Goal: Task Accomplishment & Management: Manage account settings

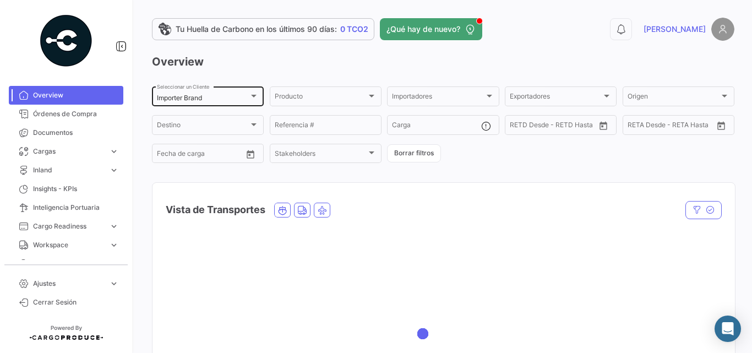
click at [206, 102] on div "Importer Brand Seleccionar un Cliente" at bounding box center [208, 95] width 102 height 21
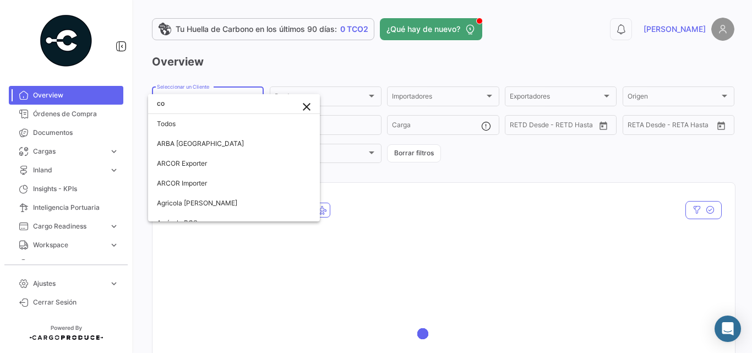
type input "c"
click at [247, 75] on div at bounding box center [376, 176] width 752 height 353
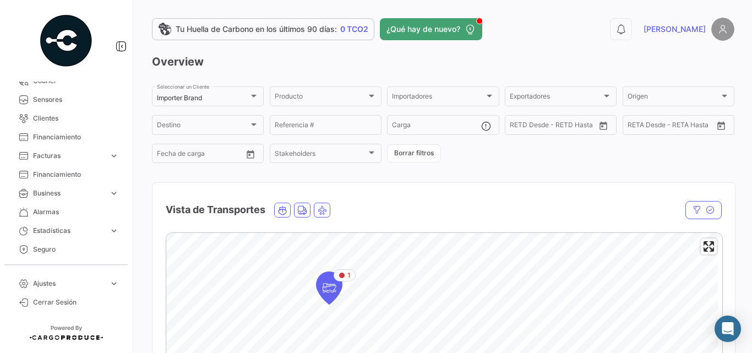
scroll to position [275, 0]
click at [58, 279] on span "Ajustes" at bounding box center [69, 284] width 72 height 10
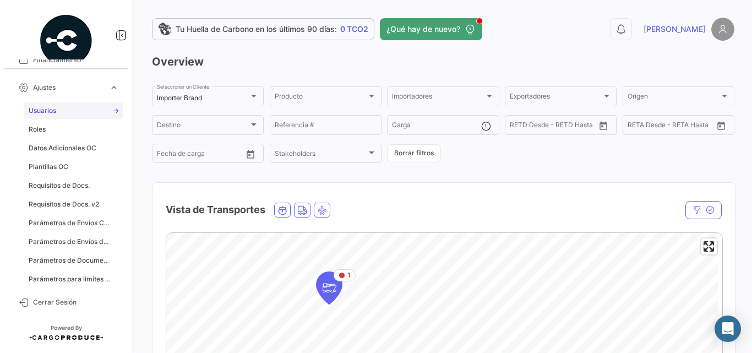
click at [48, 112] on span "Usuarios" at bounding box center [43, 111] width 28 height 10
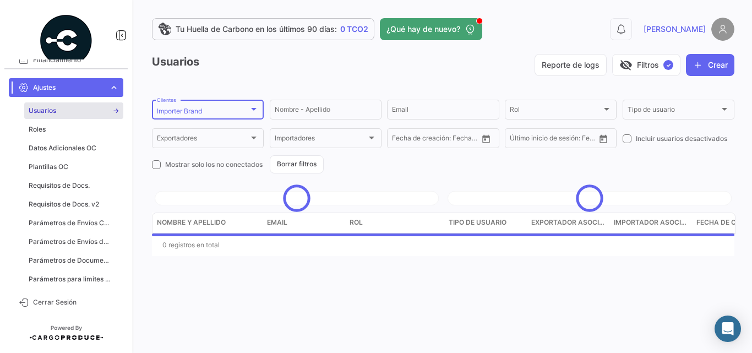
click at [224, 112] on div "Importer Brand" at bounding box center [203, 111] width 92 height 8
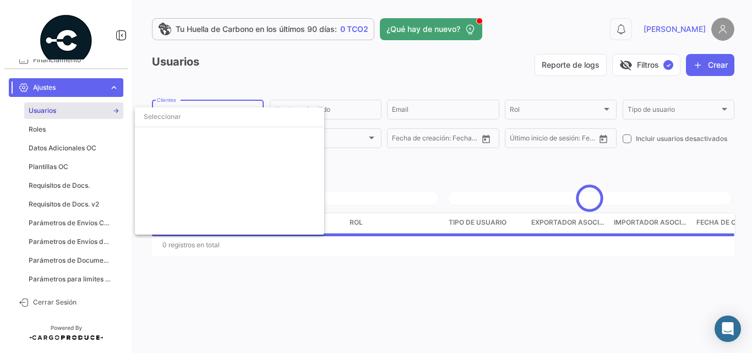
scroll to position [1911, 0]
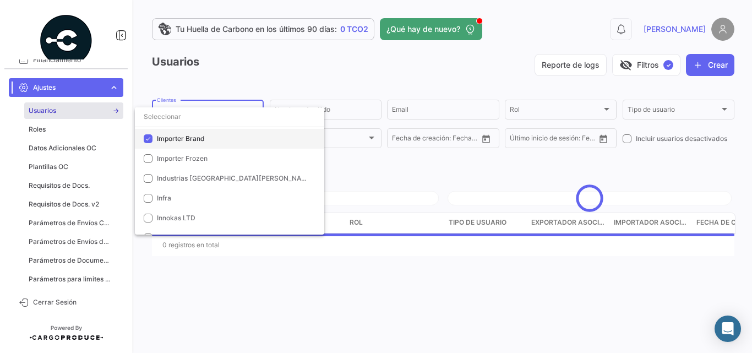
click at [178, 139] on span "Importer Brand" at bounding box center [181, 138] width 48 height 8
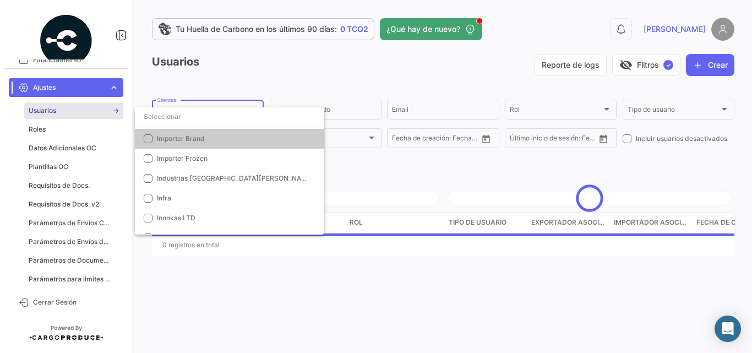
click at [313, 72] on div at bounding box center [376, 176] width 752 height 353
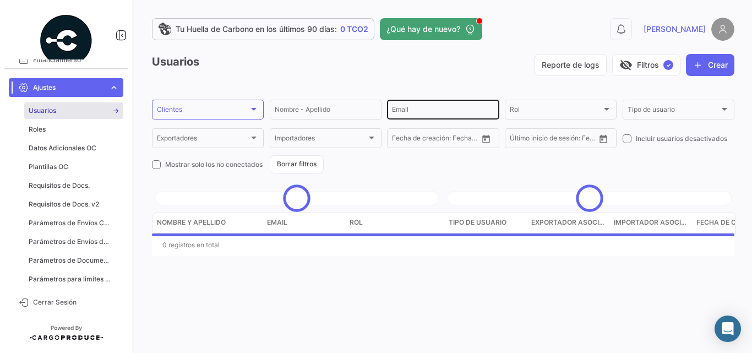
click at [407, 109] on input "Email" at bounding box center [443, 111] width 102 height 8
paste input "[PERSON_NAME][EMAIL_ADDRESS][DOMAIN_NAME]"
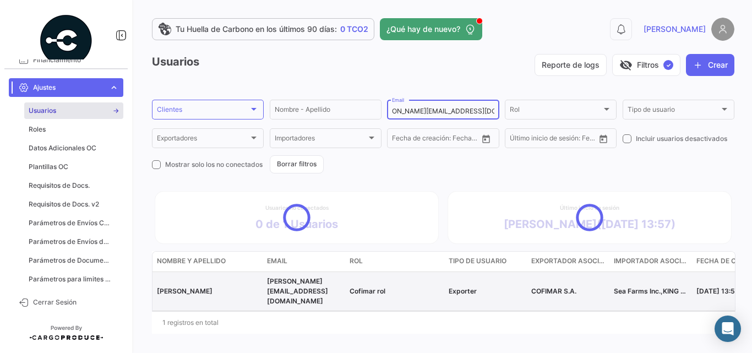
type input "[PERSON_NAME][EMAIL_ADDRESS][DOMAIN_NAME]"
click at [189, 248] on div "Usuarios Reporte de logs visibility_off Filtros ✓ Crear Clientes Clientes Nombr…" at bounding box center [443, 194] width 582 height 280
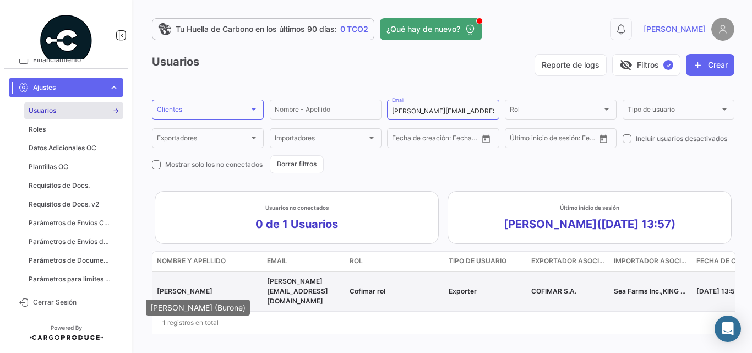
click at [192, 287] on span "[PERSON_NAME]" at bounding box center [185, 291] width 56 height 8
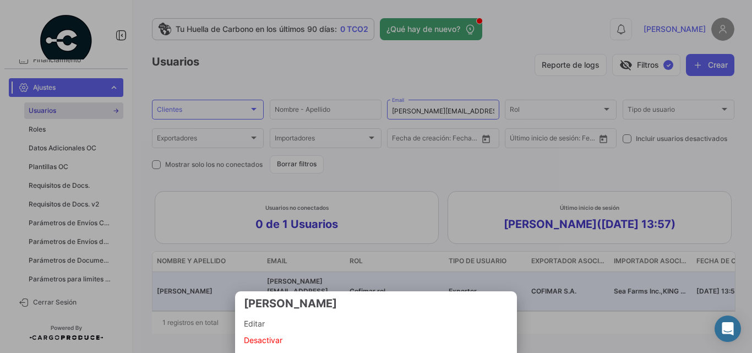
click at [255, 319] on span "Editar" at bounding box center [376, 323] width 264 height 13
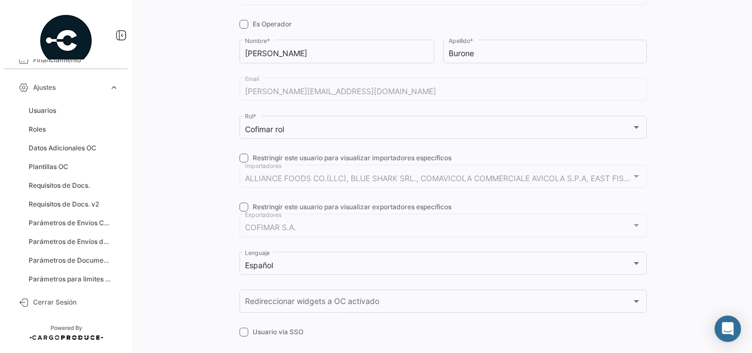
checkbox input "true"
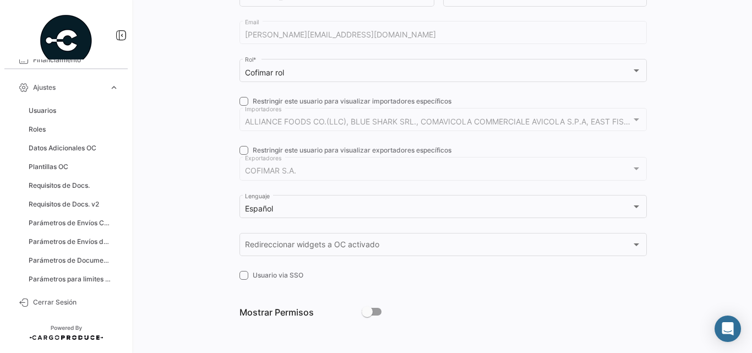
click at [376, 313] on span at bounding box center [372, 312] width 20 height 8
click at [367, 315] on input "checkbox" at bounding box center [367, 315] width 1 height 1
checkbox input "true"
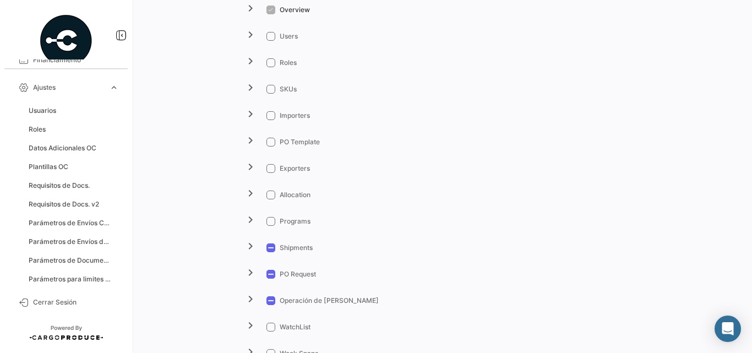
scroll to position [644, 0]
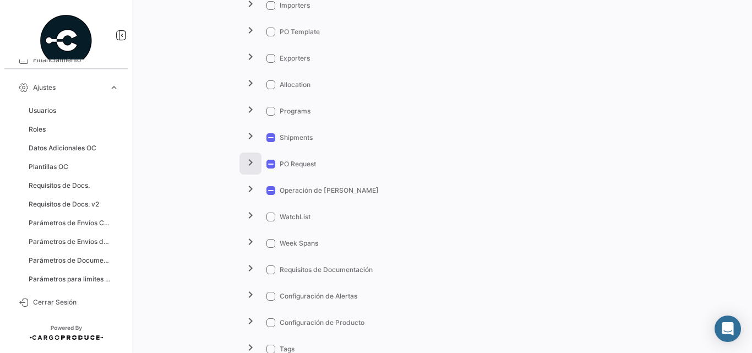
click at [247, 162] on mat-icon "chevron_right" at bounding box center [250, 162] width 13 height 13
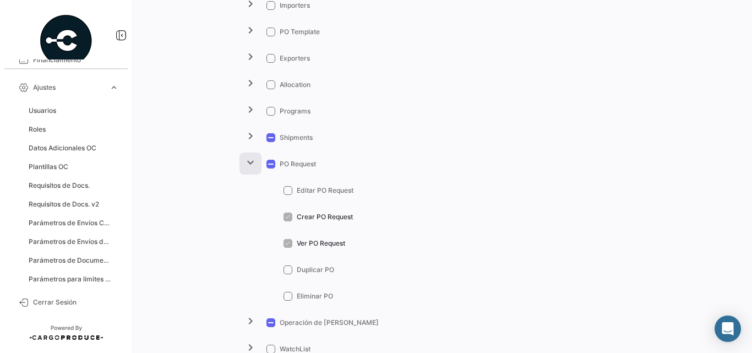
click at [247, 162] on mat-icon "expand_more" at bounding box center [250, 162] width 13 height 13
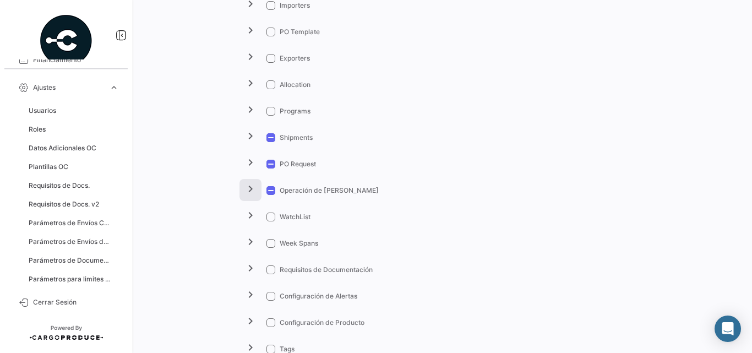
click at [252, 195] on button "chevron_right" at bounding box center [250, 190] width 22 height 22
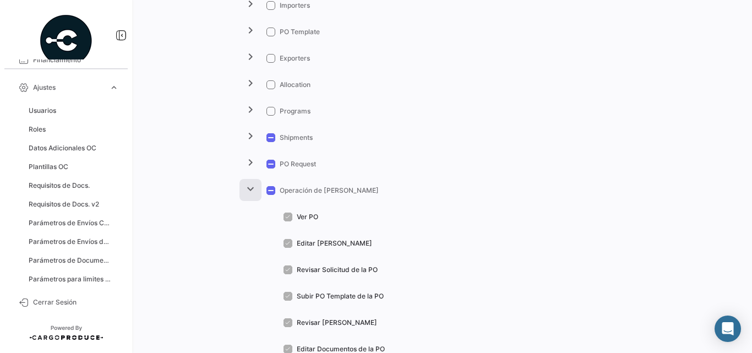
click at [254, 188] on mat-icon "expand_more" at bounding box center [250, 188] width 13 height 13
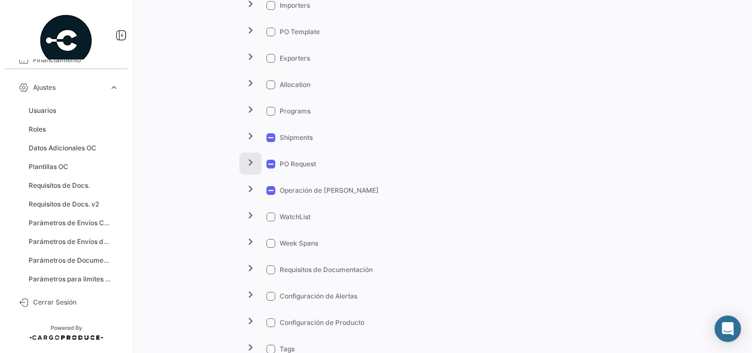
click at [249, 168] on mat-icon "chevron_right" at bounding box center [250, 162] width 13 height 13
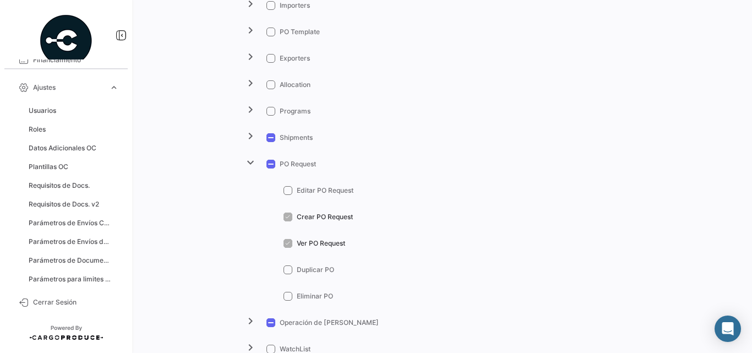
click at [287, 190] on span at bounding box center [287, 190] width 9 height 9
click at [287, 195] on input "Editar PO Request" at bounding box center [287, 195] width 1 height 1
checkbox input "true"
click at [242, 166] on button "expand_more" at bounding box center [250, 163] width 22 height 22
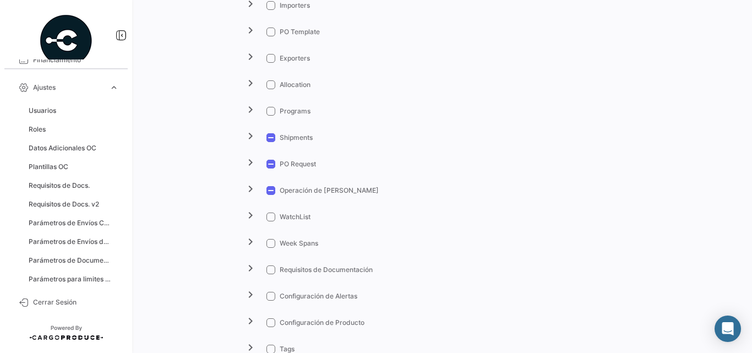
scroll to position [754, 0]
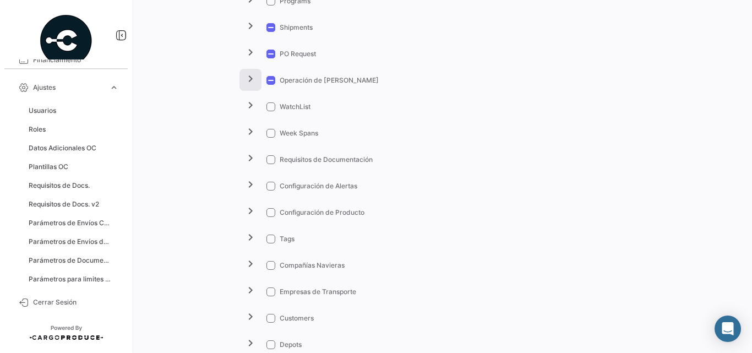
click at [245, 83] on mat-icon "chevron_right" at bounding box center [250, 78] width 13 height 13
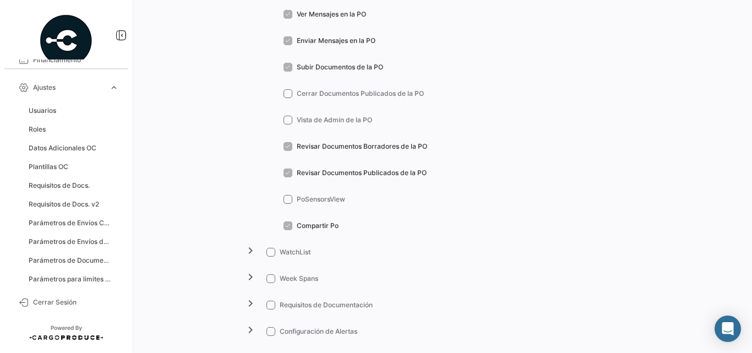
scroll to position [1121, 0]
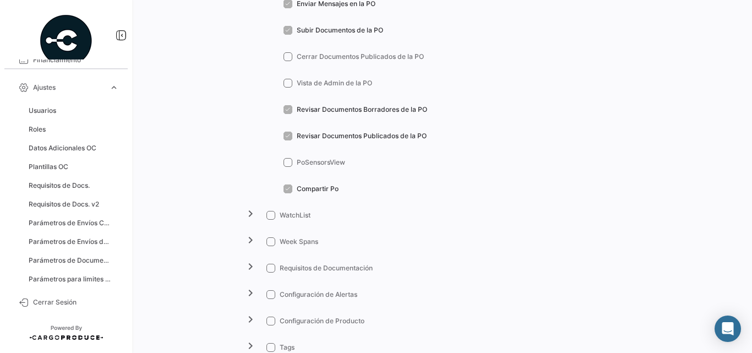
click at [284, 60] on span at bounding box center [287, 56] width 9 height 9
click at [287, 61] on input "Cerrar Documentos Publicados de la PO" at bounding box center [287, 61] width 1 height 1
checkbox input "true"
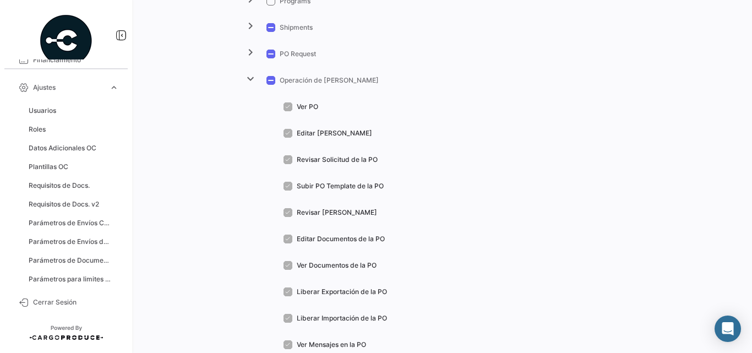
scroll to position [717, 0]
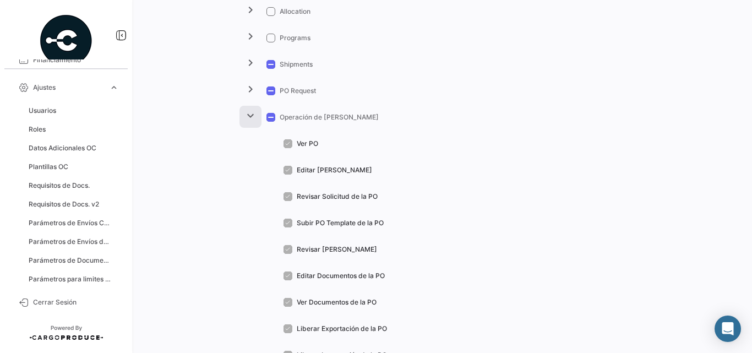
click at [248, 116] on mat-icon "expand_more" at bounding box center [250, 115] width 13 height 13
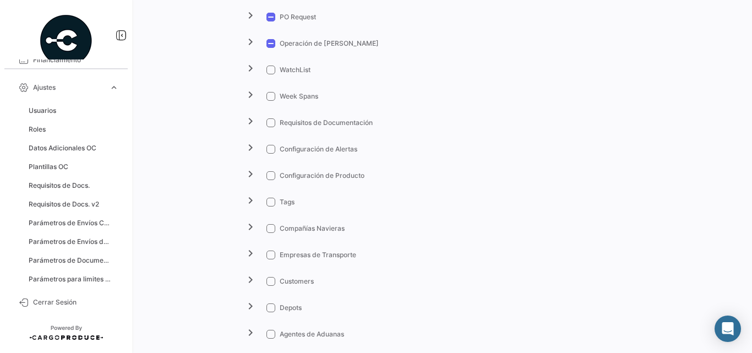
scroll to position [827, 0]
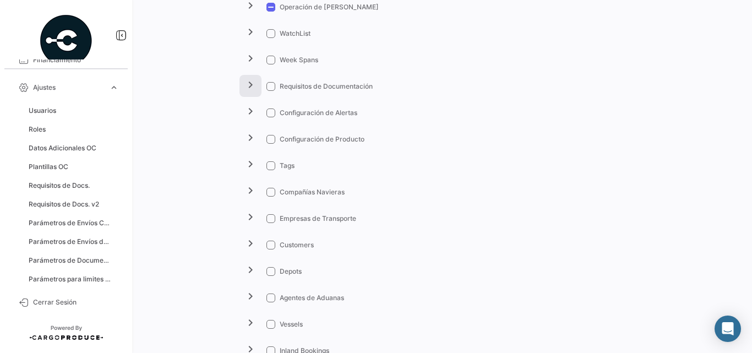
click at [253, 86] on mat-icon "chevron_right" at bounding box center [250, 84] width 13 height 13
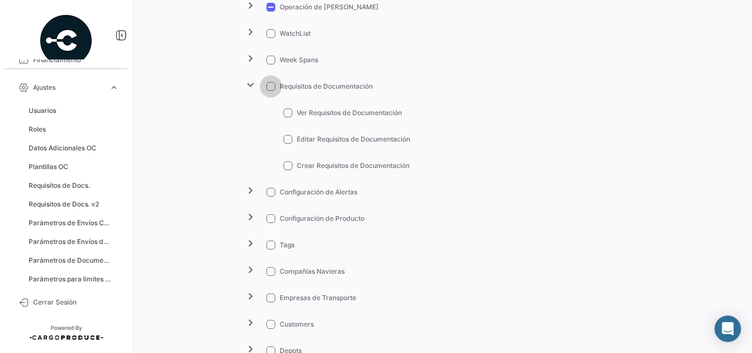
click at [268, 86] on span at bounding box center [270, 86] width 9 height 9
click at [270, 91] on input "Requisitos de Documentación" at bounding box center [270, 91] width 1 height 1
checkbox input "true"
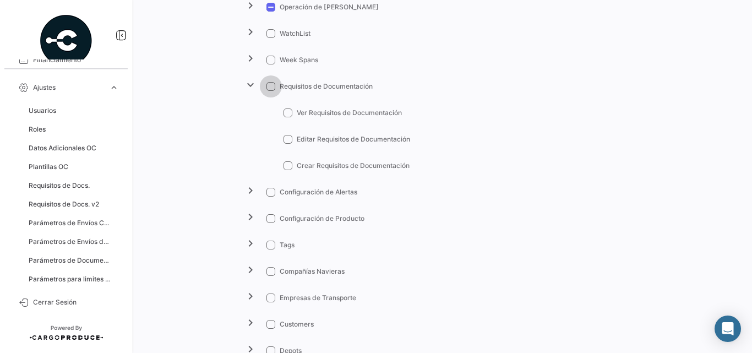
checkbox input "true"
click at [241, 81] on button "expand_more" at bounding box center [250, 86] width 22 height 22
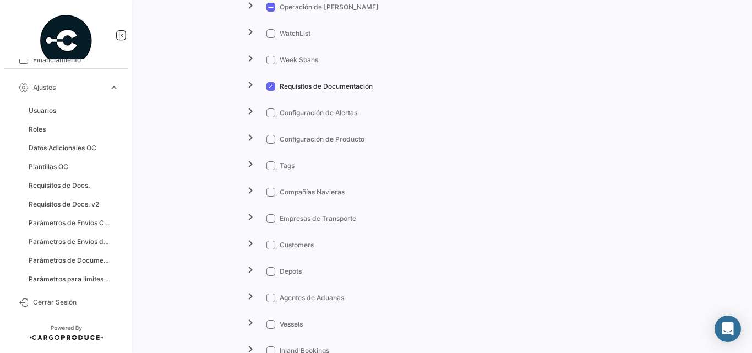
scroll to position [901, 0]
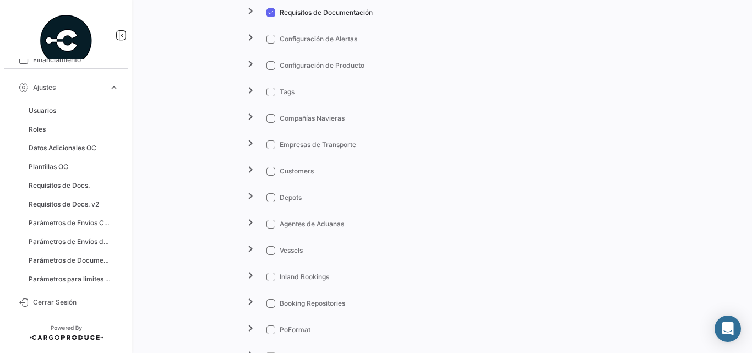
click at [269, 66] on span at bounding box center [270, 65] width 9 height 9
click at [270, 70] on input "Configuración de Producto" at bounding box center [270, 70] width 1 height 1
checkbox input "true"
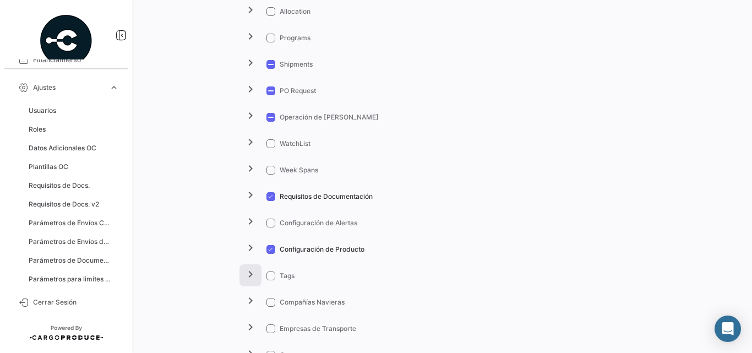
scroll to position [497, 0]
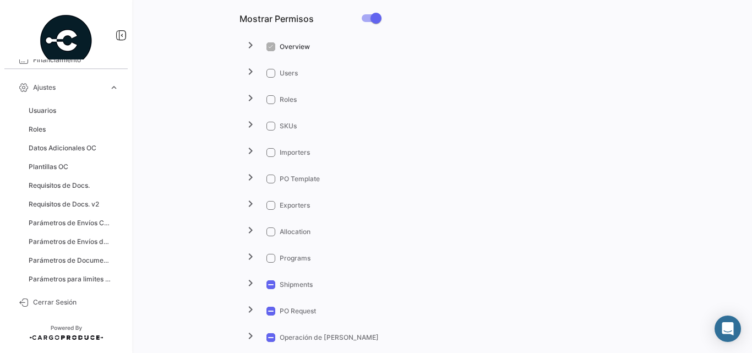
click at [265, 121] on mat-tree-node "chevron_right SKUs" at bounding box center [443, 125] width 408 height 26
click at [269, 125] on span at bounding box center [270, 126] width 9 height 9
click at [270, 130] on input "SKUs" at bounding box center [270, 130] width 1 height 1
checkbox input "true"
click at [269, 74] on span at bounding box center [270, 73] width 9 height 9
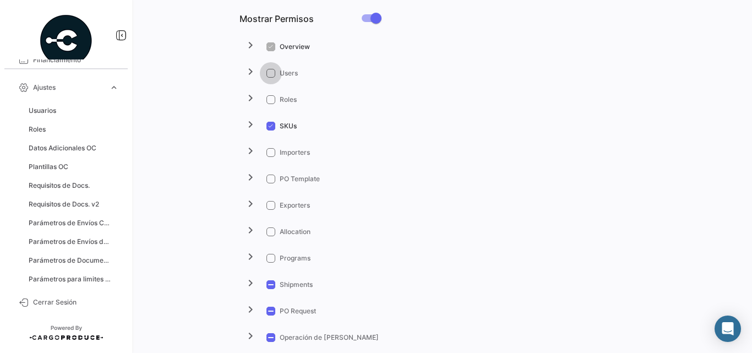
click at [270, 78] on input "Users" at bounding box center [270, 78] width 1 height 1
checkbox input "true"
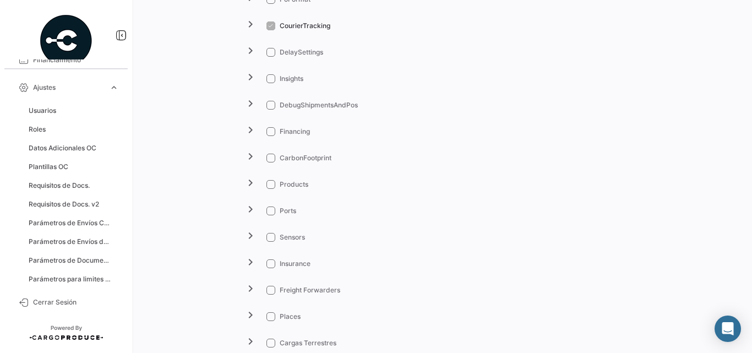
scroll to position [1194, 0]
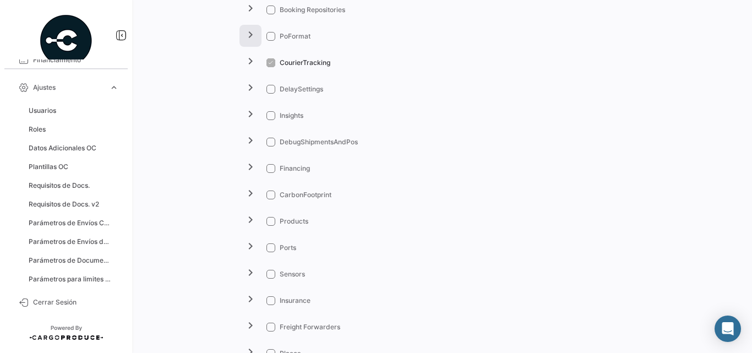
click at [249, 37] on mat-icon "chevron_right" at bounding box center [250, 34] width 13 height 13
click at [249, 37] on mat-icon "expand_more" at bounding box center [250, 34] width 13 height 13
click at [257, 117] on button "chevron_right" at bounding box center [250, 115] width 22 height 22
click at [257, 117] on button "expand_more" at bounding box center [250, 115] width 22 height 22
click at [269, 118] on span at bounding box center [270, 115] width 9 height 9
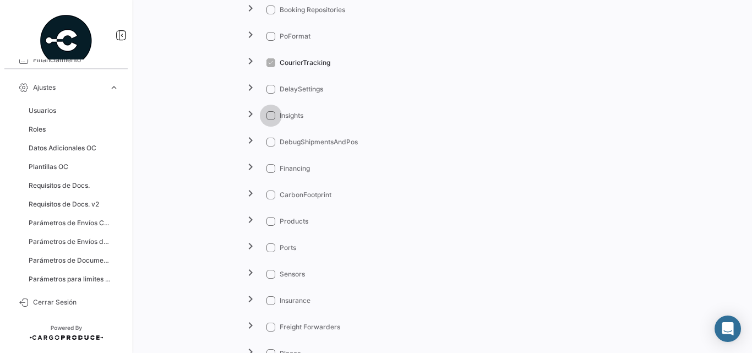
click at [270, 120] on input "Insights" at bounding box center [270, 120] width 1 height 1
checkbox input "true"
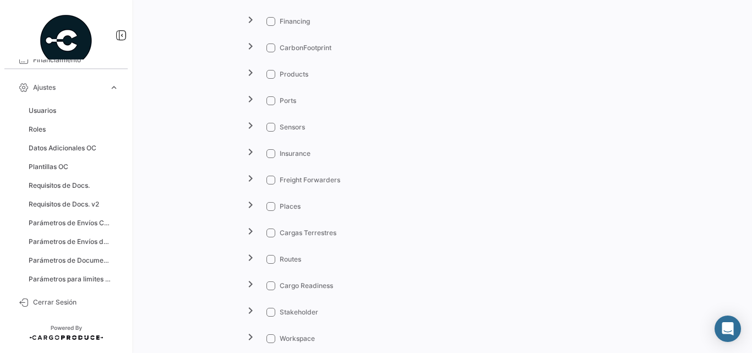
scroll to position [1415, 0]
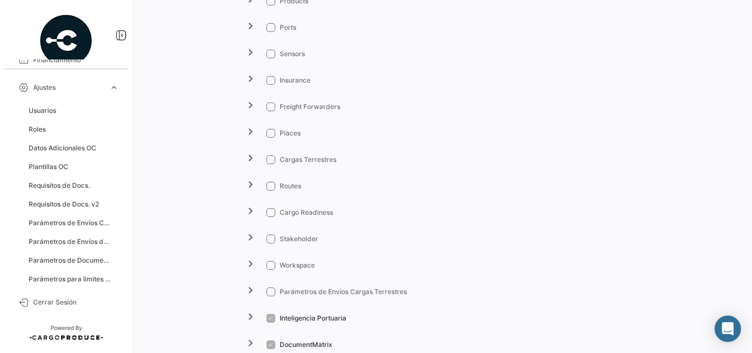
click at [268, 108] on span at bounding box center [270, 106] width 9 height 9
click at [270, 111] on input "Freight Forwarders" at bounding box center [270, 111] width 1 height 1
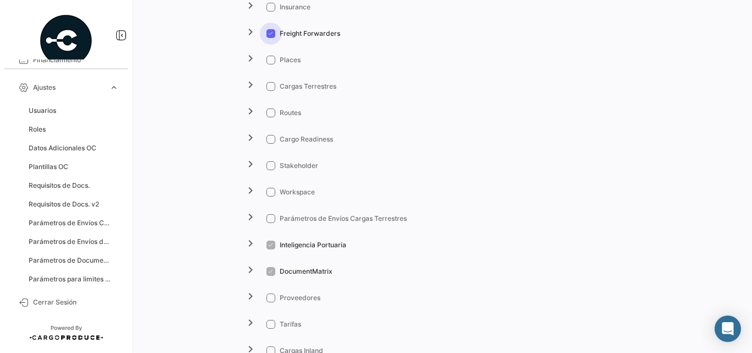
click at [268, 31] on span at bounding box center [270, 33] width 9 height 9
click at [270, 38] on input "Freight Forwarders" at bounding box center [270, 38] width 1 height 1
checkbox input "false"
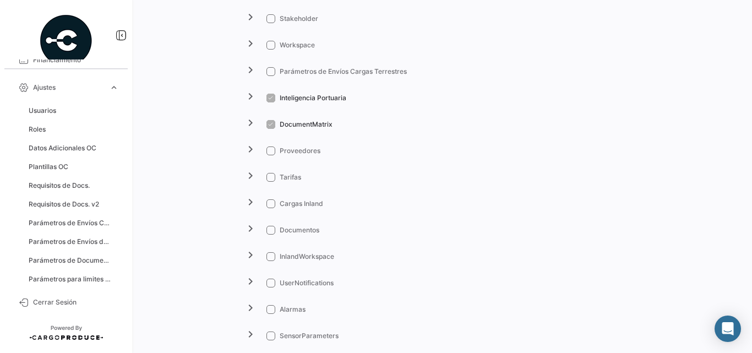
scroll to position [1745, 0]
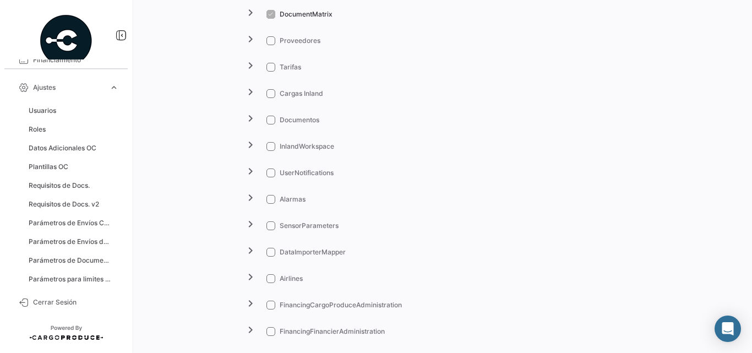
click at [270, 119] on span at bounding box center [270, 120] width 9 height 9
click at [270, 124] on input "Documentos" at bounding box center [270, 124] width 1 height 1
checkbox input "true"
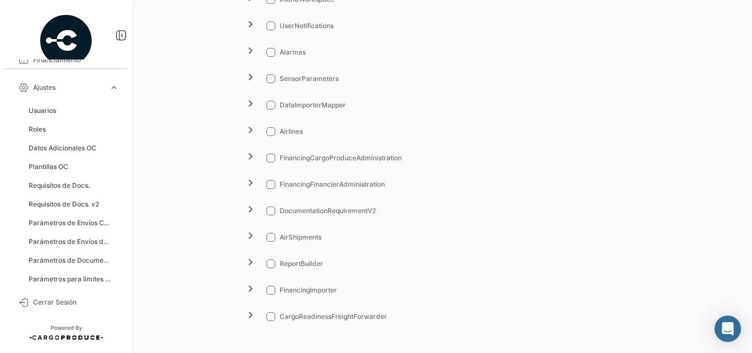
scroll to position [1895, 0]
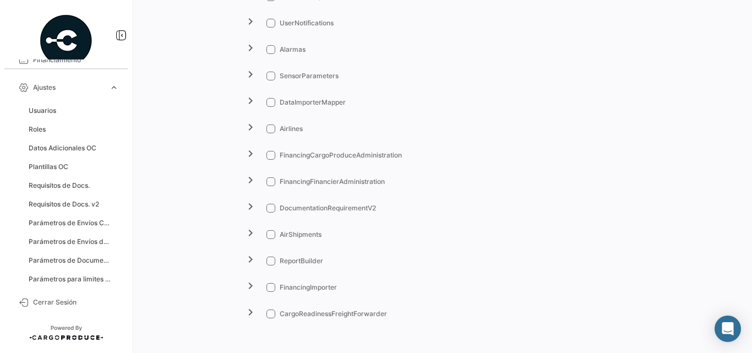
click at [271, 262] on span at bounding box center [270, 261] width 9 height 9
click at [271, 265] on input "ReportBuilder" at bounding box center [270, 265] width 1 height 1
click at [272, 261] on span at bounding box center [270, 261] width 9 height 9
click at [271, 265] on input "ReportBuilder" at bounding box center [270, 265] width 1 height 1
checkbox input "false"
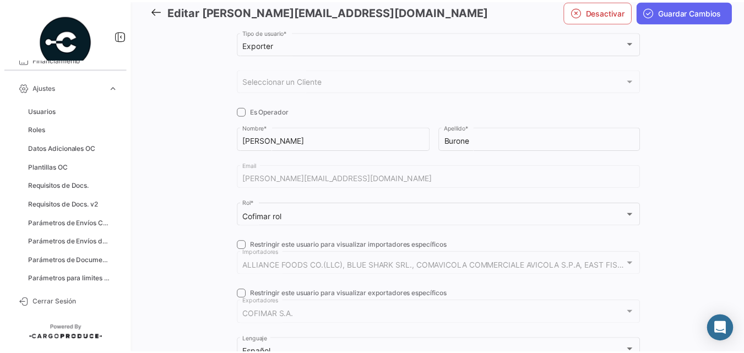
scroll to position [0, 0]
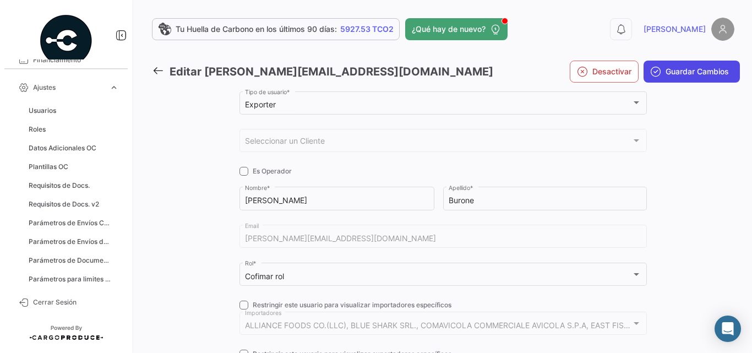
click at [669, 73] on span "Guardar Cambios" at bounding box center [696, 71] width 63 height 11
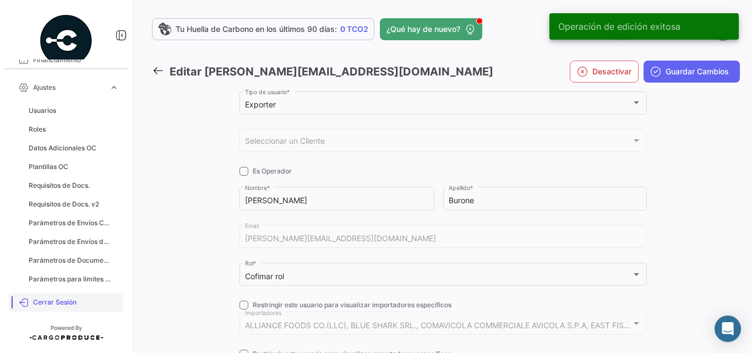
click at [48, 305] on span "Cerrar Sesión" at bounding box center [76, 302] width 86 height 10
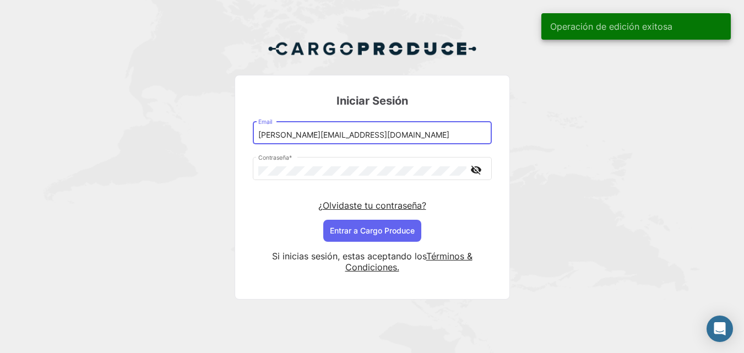
click at [293, 137] on input "[PERSON_NAME][EMAIL_ADDRESS][DOMAIN_NAME]" at bounding box center [371, 134] width 227 height 9
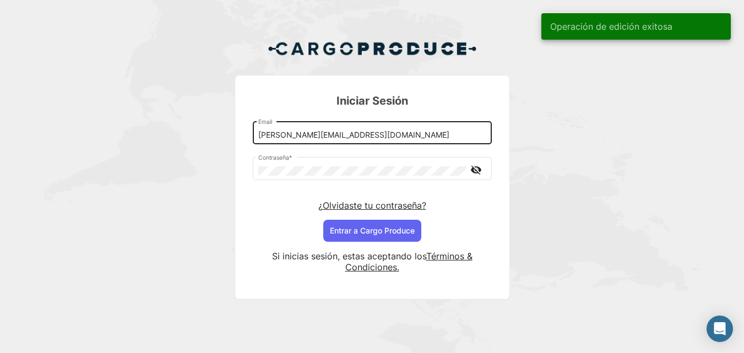
click at [381, 140] on div "[PERSON_NAME][EMAIL_ADDRESS][DOMAIN_NAME] Email" at bounding box center [371, 131] width 227 height 25
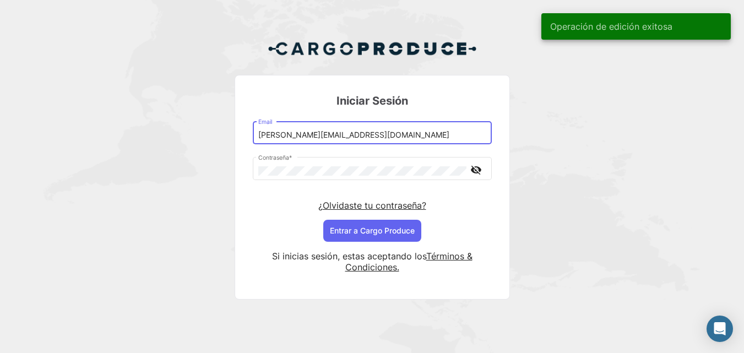
drag, startPoint x: 376, startPoint y: 134, endPoint x: 246, endPoint y: 136, distance: 130.5
click at [246, 136] on mat-card "Iniciar Sesión [PERSON_NAME][EMAIL_ADDRESS][DOMAIN_NAME] Email Contraseña * vis…" at bounding box center [371, 187] width 275 height 225
paste input "+cofimar"
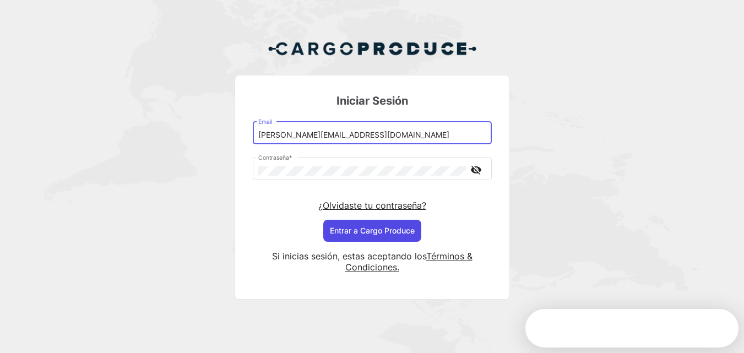
type input "[PERSON_NAME][EMAIL_ADDRESS][DOMAIN_NAME]"
click at [365, 234] on button "Entrar a Cargo Produce" at bounding box center [372, 231] width 98 height 22
